Goal: Transaction & Acquisition: Purchase product/service

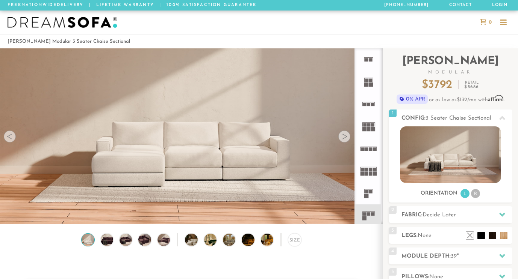
click at [370, 78] on rect at bounding box center [368, 78] width 9 height 0
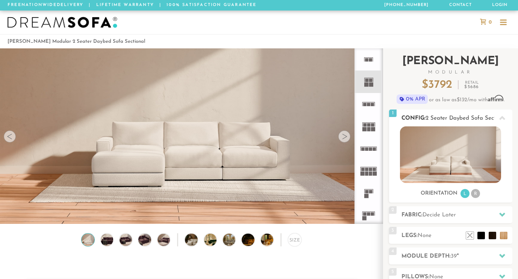
click at [460, 157] on img at bounding box center [450, 155] width 101 height 57
click at [444, 116] on span "2 Seater Daybed Sofa Sectional" at bounding box center [466, 119] width 83 height 6
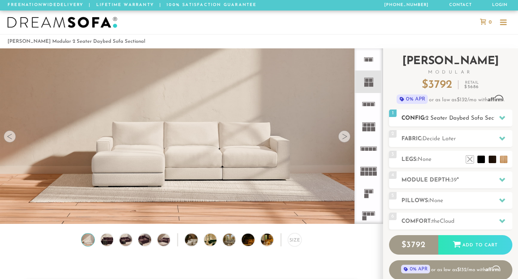
click at [444, 116] on span "2 Seater Daybed Sofa Sectional" at bounding box center [466, 119] width 83 height 6
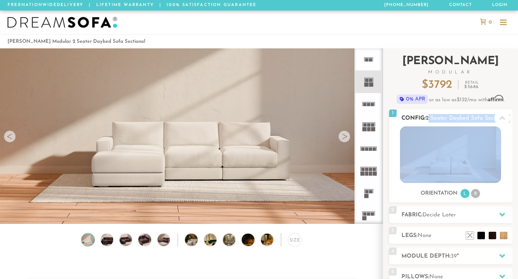
drag, startPoint x: 427, startPoint y: 119, endPoint x: 498, endPoint y: 119, distance: 71.0
click at [498, 119] on div "1 Config: 2 Seater Daybed Sofa Sectional R" at bounding box center [450, 118] width 123 height 17
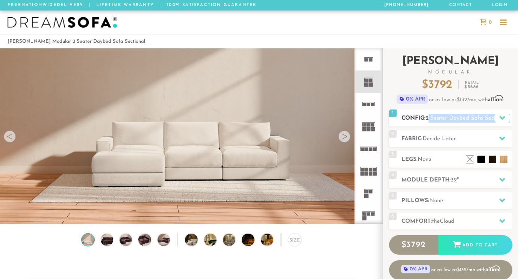
copy div "2 Seater Daybed Sofa Sectional R"
